Goal: Use online tool/utility: Utilize a website feature to perform a specific function

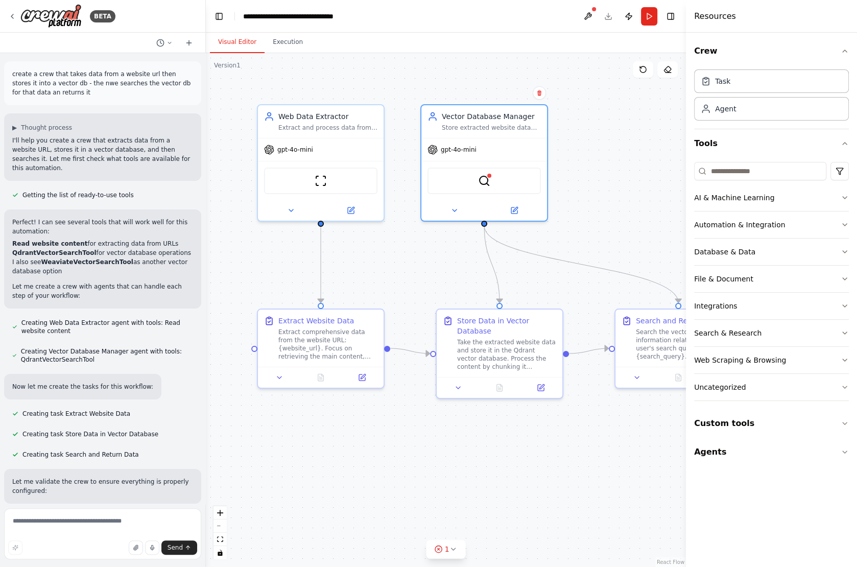
scroll to position [519, 0]
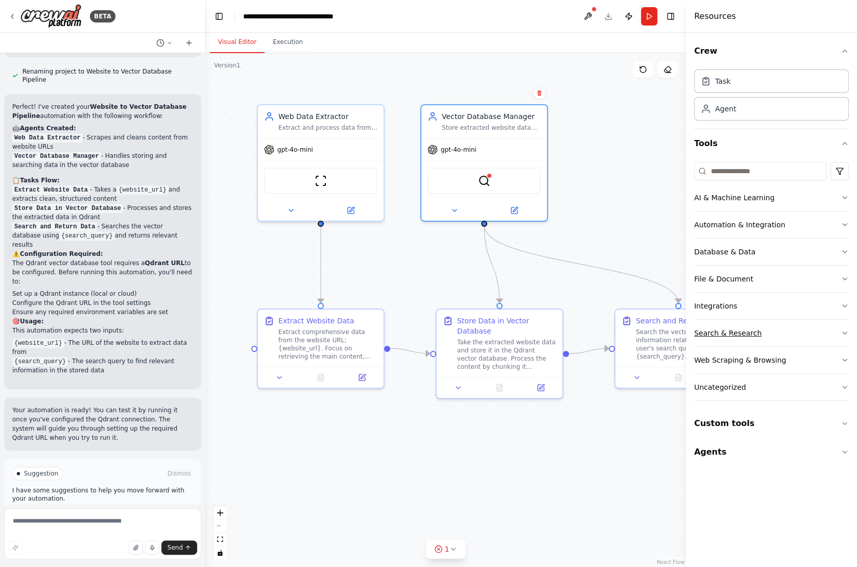
click at [776, 332] on button "Search & Research" at bounding box center [771, 333] width 155 height 27
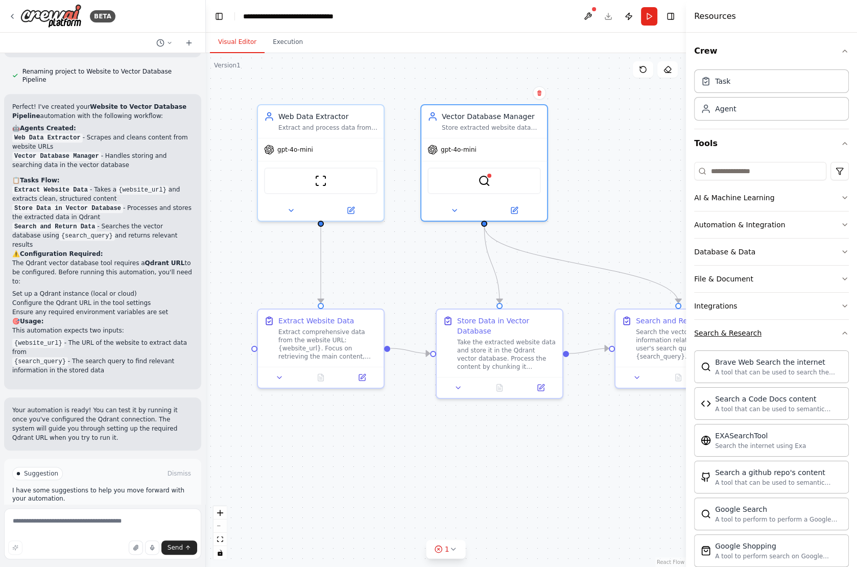
click at [776, 332] on button "Search & Research" at bounding box center [771, 333] width 155 height 27
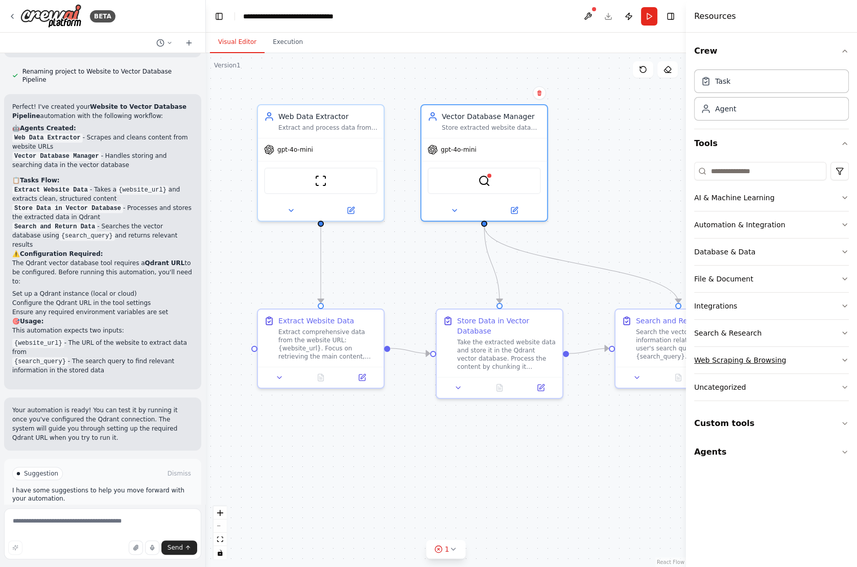
click at [767, 359] on div "Web Scraping & Browsing" at bounding box center [740, 360] width 92 height 10
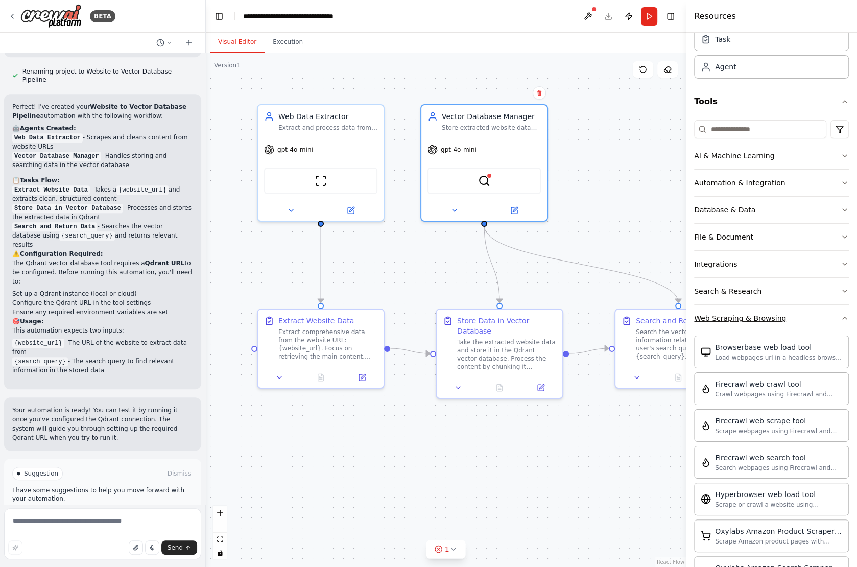
scroll to position [64, 0]
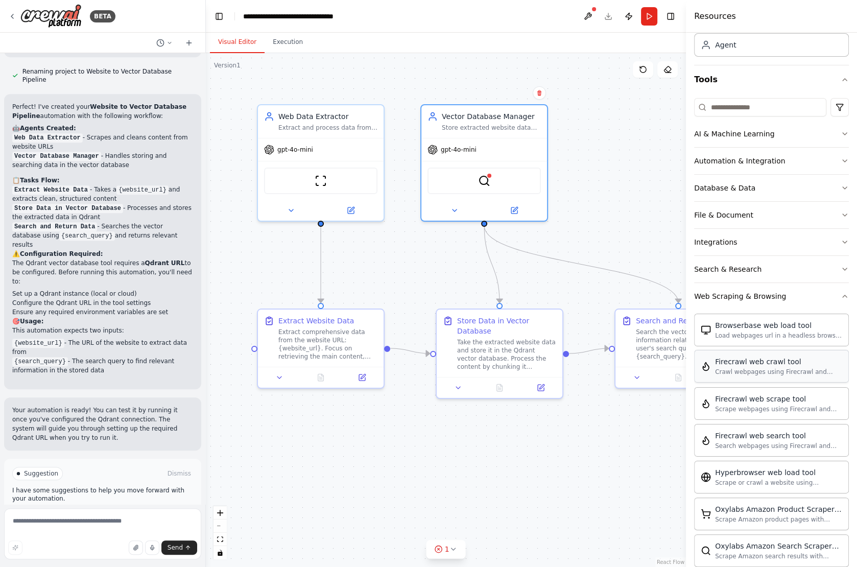
click at [786, 368] on div "Crawl webpages using Firecrawl and return the contents" at bounding box center [778, 372] width 127 height 8
click at [510, 180] on div "QdrantVectorSearchTool FirecrawlCrawlWebsiteTool" at bounding box center [484, 179] width 113 height 27
click at [498, 179] on img at bounding box center [494, 179] width 12 height 12
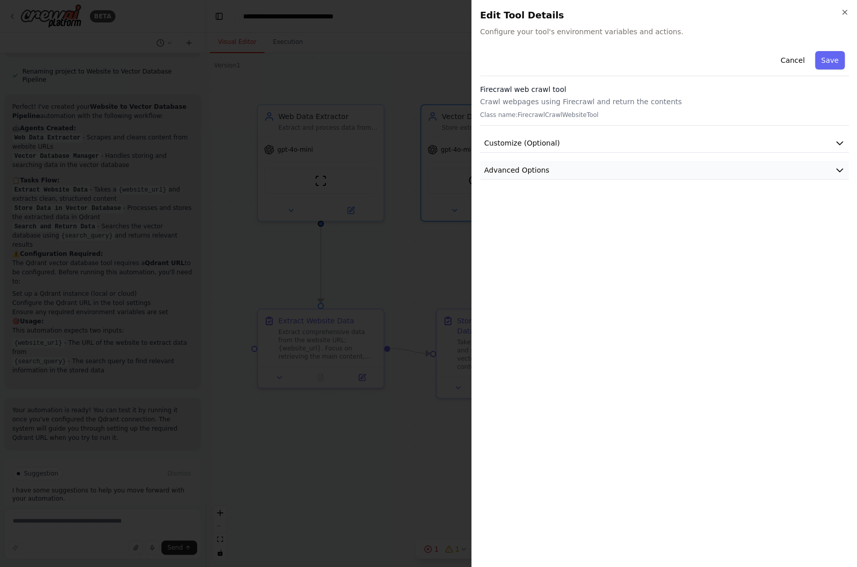
click at [514, 168] on span "Advanced Options" at bounding box center [516, 170] width 65 height 10
click at [513, 140] on span "Customize (Optional)" at bounding box center [522, 143] width 76 height 10
click at [797, 62] on button "Cancel" at bounding box center [793, 60] width 36 height 18
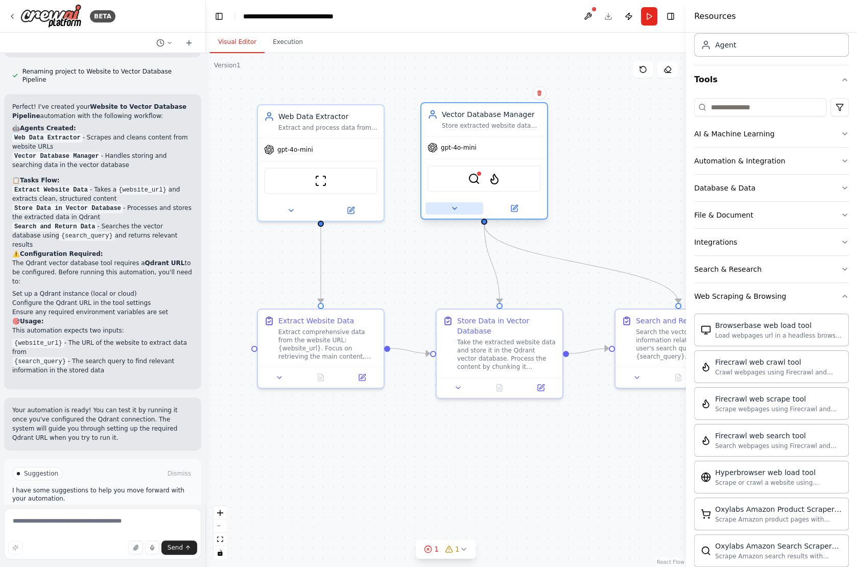
click at [453, 208] on icon at bounding box center [455, 208] width 8 height 8
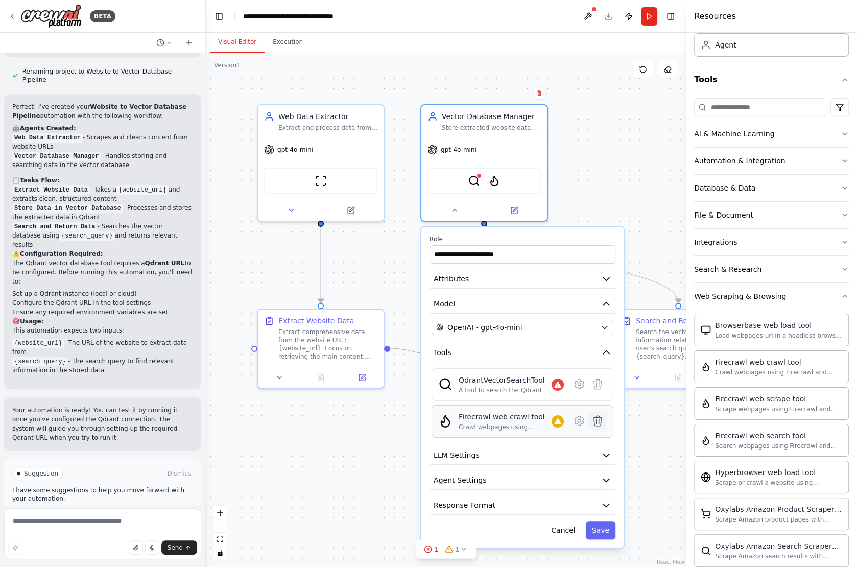
click at [602, 416] on icon at bounding box center [598, 421] width 9 height 10
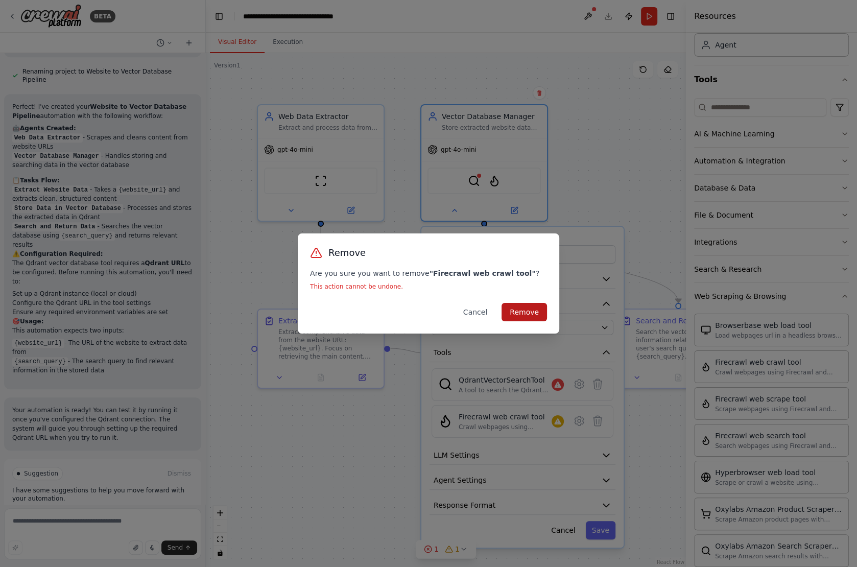
click at [532, 312] on button "Remove" at bounding box center [524, 312] width 45 height 18
